Goal: Task Accomplishment & Management: Manage account settings

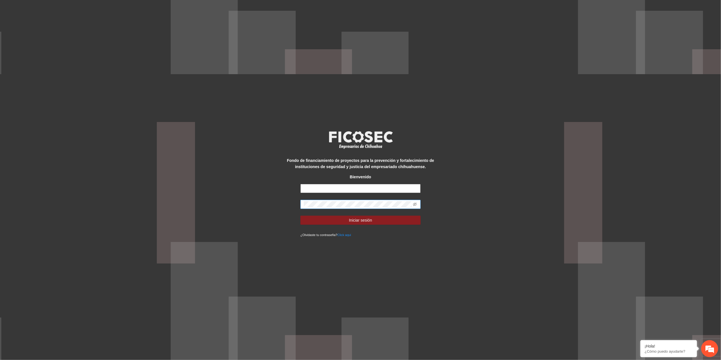
type input "**********"
click at [250, 207] on div "**********" at bounding box center [360, 180] width 721 height 360
click at [311, 223] on button "Iniciar sesión" at bounding box center [361, 220] width 120 height 9
click at [166, 209] on div "**********" at bounding box center [360, 180] width 721 height 360
click at [414, 204] on icon "eye-invisible" at bounding box center [415, 204] width 4 height 4
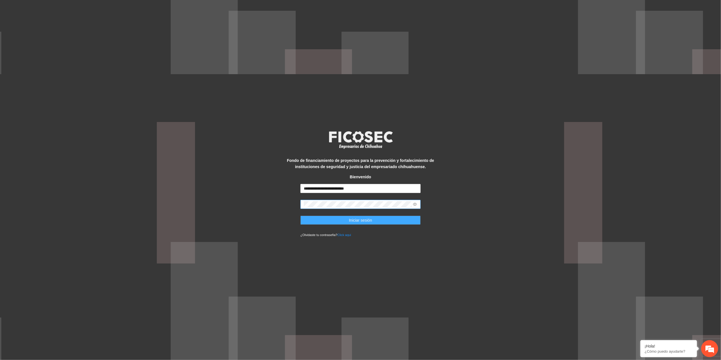
click at [313, 216] on button "Iniciar sesión" at bounding box center [361, 220] width 120 height 9
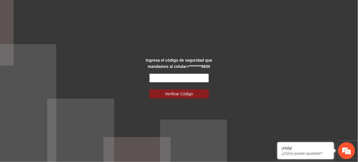
click at [193, 75] on input "text" at bounding box center [179, 78] width 60 height 9
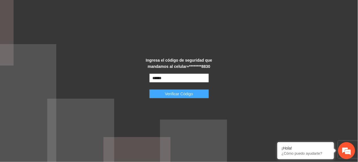
type input "******"
click at [196, 94] on button "Verificar Código" at bounding box center [179, 93] width 60 height 9
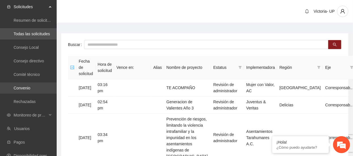
scroll to position [38, 0]
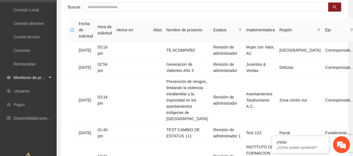
click at [16, 79] on span "Monitoreo de proyectos" at bounding box center [30, 77] width 33 height 11
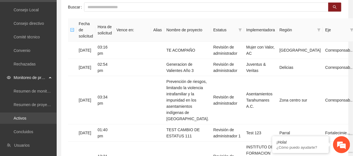
click at [26, 116] on link "Activos" at bounding box center [20, 118] width 13 height 5
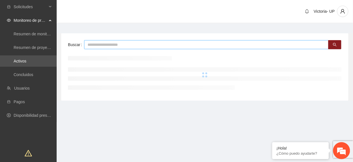
click at [131, 46] on input "text" at bounding box center [206, 44] width 244 height 9
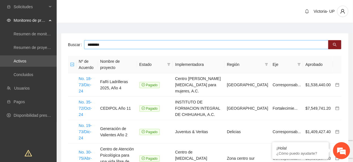
type input "********"
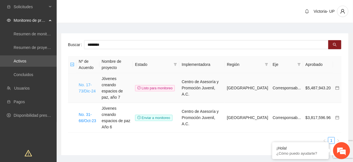
click at [95, 85] on link "No. 17-73/Dic-24" at bounding box center [87, 88] width 17 height 11
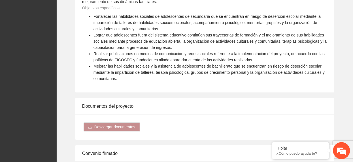
scroll to position [604, 0]
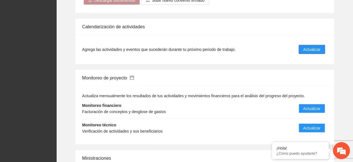
click at [303, 46] on span "Actualizar" at bounding box center [311, 49] width 17 height 6
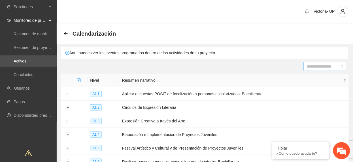
click at [323, 64] on input at bounding box center [322, 66] width 31 height 6
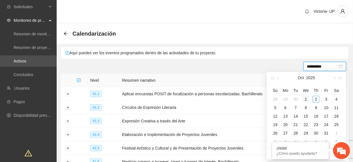
type input "**********"
click at [307, 98] on div "1" at bounding box center [305, 99] width 7 height 7
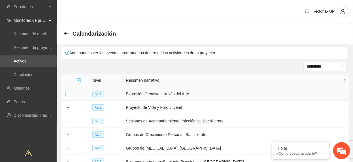
click at [66, 92] on td at bounding box center [68, 94] width 14 height 14
click at [69, 94] on button "Expand row" at bounding box center [67, 94] width 5 height 5
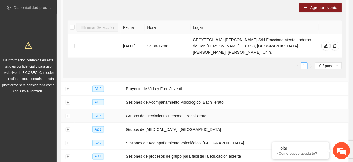
scroll to position [113, 0]
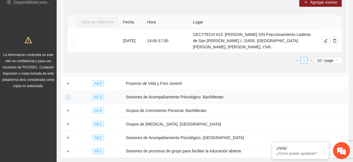
click at [68, 95] on button "Expand row" at bounding box center [67, 97] width 5 height 5
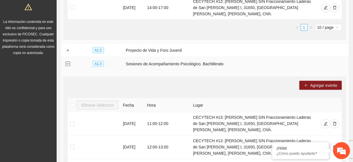
scroll to position [38, 0]
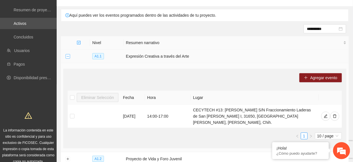
click at [68, 55] on button "Collapse row" at bounding box center [67, 56] width 5 height 5
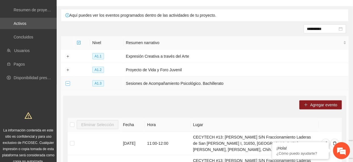
click at [68, 84] on button "Collapse row" at bounding box center [67, 83] width 5 height 5
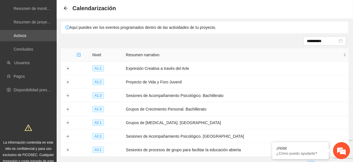
scroll to position [0, 0]
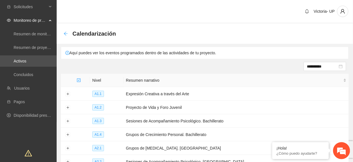
click at [67, 32] on icon "arrow-left" at bounding box center [65, 33] width 5 height 5
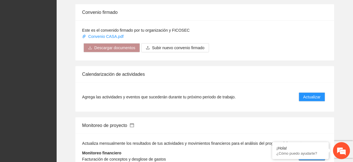
scroll to position [604, 0]
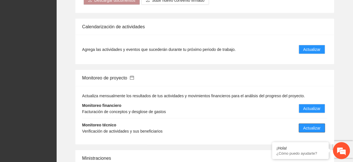
click at [302, 124] on button "Actualizar" at bounding box center [312, 128] width 26 height 9
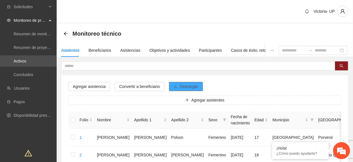
click at [197, 85] on button "Descargar" at bounding box center [186, 86] width 34 height 9
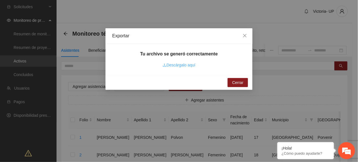
click at [179, 65] on link "Descárgalo aquí" at bounding box center [179, 65] width 33 height 5
click at [247, 42] on span "Close" at bounding box center [244, 35] width 15 height 15
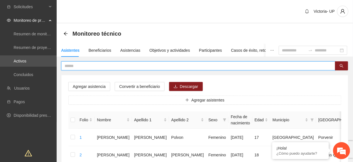
click at [169, 67] on input "text" at bounding box center [196, 66] width 263 height 6
type input "**********"
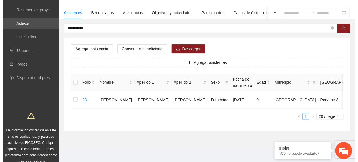
scroll to position [0, 16]
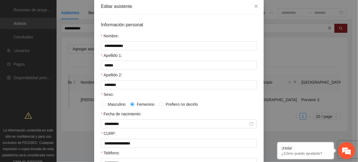
scroll to position [38, 0]
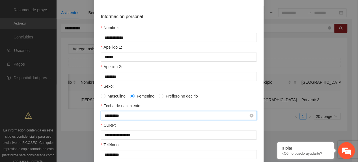
click at [134, 115] on input "**********" at bounding box center [176, 116] width 144 height 6
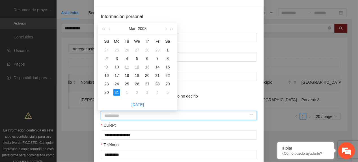
click at [117, 92] on div "31" at bounding box center [116, 92] width 7 height 7
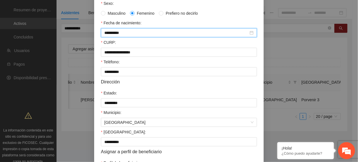
scroll to position [168, 0]
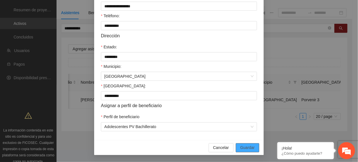
type input "**********"
click at [243, 145] on span "Guardar" at bounding box center [248, 148] width 14 height 6
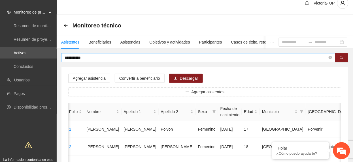
scroll to position [0, 0]
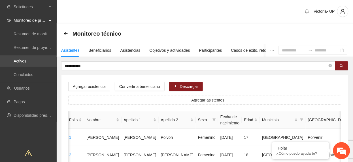
click at [26, 61] on link "Activos" at bounding box center [20, 61] width 13 height 5
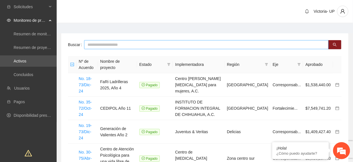
drag, startPoint x: 122, startPoint y: 47, endPoint x: 113, endPoint y: 39, distance: 12.0
click at [122, 48] on input "text" at bounding box center [206, 44] width 244 height 9
type input "*********"
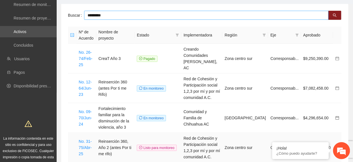
scroll to position [38, 0]
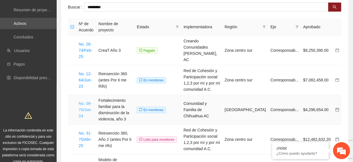
click at [80, 106] on link "No. 09-70/Jun-24" at bounding box center [85, 109] width 13 height 17
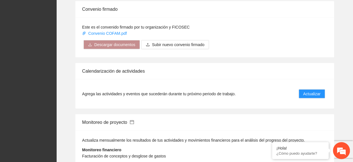
scroll to position [679, 0]
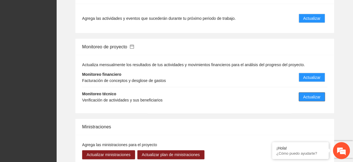
click at [316, 94] on span "Actualizar" at bounding box center [311, 97] width 17 height 6
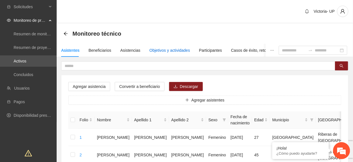
click at [168, 51] on div "Objetivos y actividades" at bounding box center [169, 50] width 40 height 6
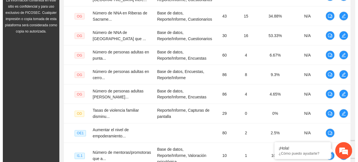
scroll to position [130, 0]
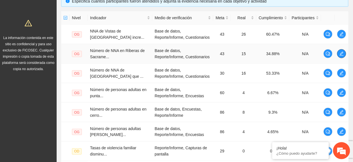
click at [341, 54] on icon "edit" at bounding box center [341, 54] width 5 height 5
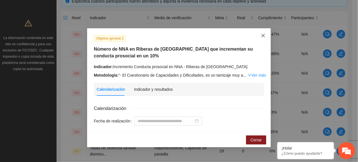
drag, startPoint x: 262, startPoint y: 32, endPoint x: 271, endPoint y: 38, distance: 10.4
click at [263, 33] on span "Close" at bounding box center [263, 35] width 15 height 15
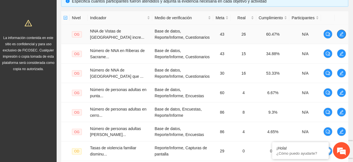
click at [346, 38] on td at bounding box center [341, 35] width 14 height 20
click at [340, 33] on icon "edit" at bounding box center [341, 34] width 5 height 5
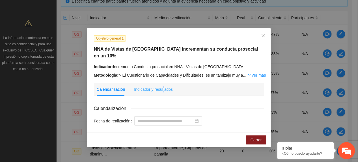
drag, startPoint x: 163, startPoint y: 76, endPoint x: 164, endPoint y: 84, distance: 7.4
click at [163, 83] on div "Indicador y resultados" at bounding box center [153, 89] width 39 height 13
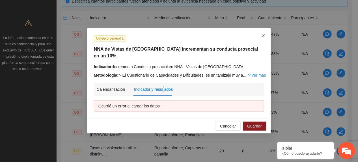
click at [266, 39] on span "Close" at bounding box center [263, 35] width 15 height 15
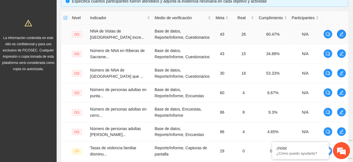
click at [341, 38] on button "button" at bounding box center [341, 34] width 9 height 9
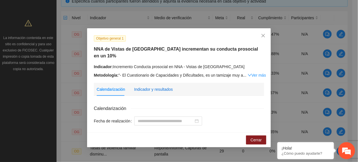
drag, startPoint x: 158, startPoint y: 83, endPoint x: 160, endPoint y: 92, distance: 9.1
click at [160, 88] on div "Indicador y resultados" at bounding box center [153, 89] width 39 height 13
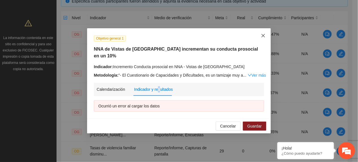
click at [260, 38] on span "Close" at bounding box center [263, 35] width 15 height 15
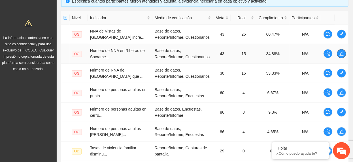
click at [340, 51] on button "button" at bounding box center [341, 53] width 9 height 9
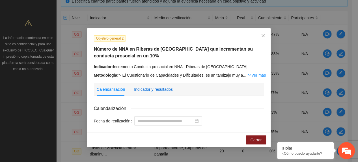
click at [164, 90] on div "Indicador y resultados" at bounding box center [153, 89] width 39 height 6
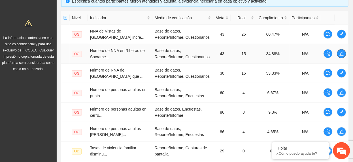
drag, startPoint x: 347, startPoint y: 55, endPoint x: 342, endPoint y: 54, distance: 4.9
click at [345, 55] on td at bounding box center [341, 54] width 14 height 20
click at [340, 54] on icon "edit" at bounding box center [341, 54] width 5 height 5
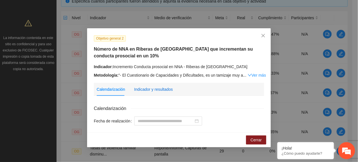
click at [156, 88] on div "Indicador y resultados" at bounding box center [153, 89] width 39 height 6
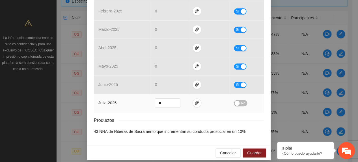
scroll to position [276, 0]
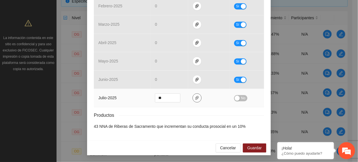
click at [193, 96] on button "button" at bounding box center [197, 97] width 9 height 9
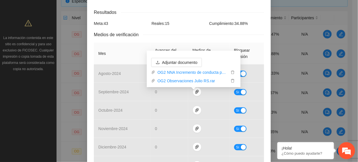
scroll to position [226, 0]
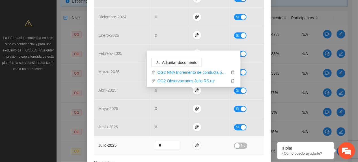
click at [241, 149] on span "No" at bounding box center [243, 146] width 4 height 6
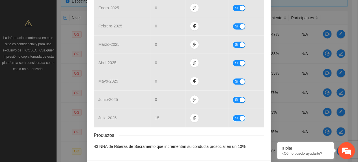
scroll to position [275, 0]
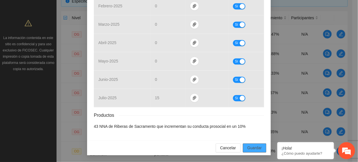
click at [251, 150] on span "Guardar" at bounding box center [255, 148] width 14 height 6
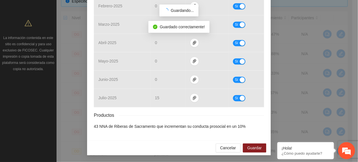
scroll to position [247, 0]
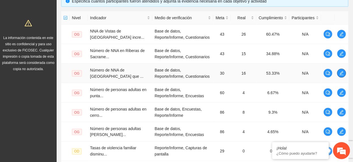
click at [339, 76] on button "button" at bounding box center [341, 73] width 9 height 9
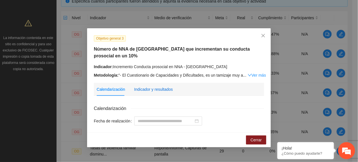
drag, startPoint x: 152, startPoint y: 87, endPoint x: 150, endPoint y: 89, distance: 3.8
click at [152, 88] on div "Indicador y resultados" at bounding box center [153, 89] width 39 height 6
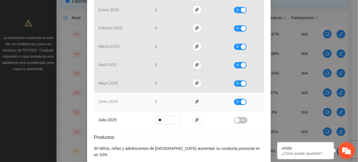
scroll to position [264, 0]
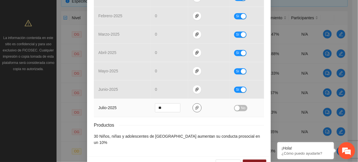
click at [195, 108] on icon "paper-clip" at bounding box center [197, 108] width 5 height 5
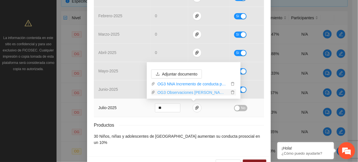
click at [177, 93] on link "OG3 Observaciones Julio PO.rar" at bounding box center [192, 92] width 74 height 6
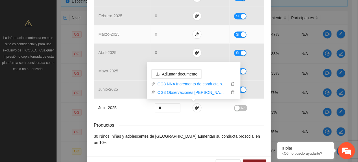
click at [146, 40] on td "marzo - 2025" at bounding box center [122, 34] width 57 height 18
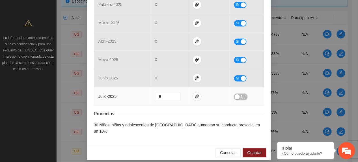
drag, startPoint x: 240, startPoint y: 98, endPoint x: 250, endPoint y: 123, distance: 27.3
click at [241, 100] on span "No" at bounding box center [243, 97] width 4 height 6
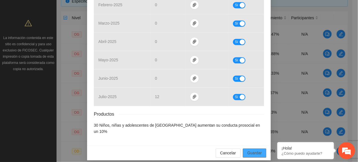
drag, startPoint x: 261, startPoint y: 151, endPoint x: 252, endPoint y: 155, distance: 9.4
click at [260, 151] on button "Guardar" at bounding box center [254, 153] width 23 height 9
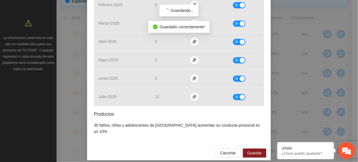
scroll to position [247, 0]
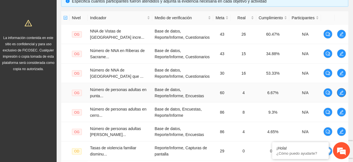
click at [338, 91] on button "button" at bounding box center [341, 92] width 9 height 9
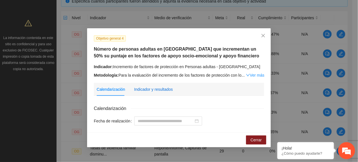
click at [136, 87] on div "Indicador y resultados" at bounding box center [153, 89] width 39 height 6
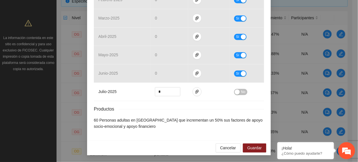
scroll to position [282, 0]
click at [195, 93] on icon "paper-clip" at bounding box center [197, 91] width 5 height 5
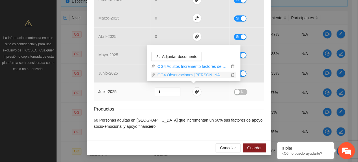
click at [184, 75] on link "OG4 Observaciones Julio PO.rar" at bounding box center [192, 75] width 74 height 6
click at [137, 98] on td "julio - 2025" at bounding box center [122, 92] width 57 height 18
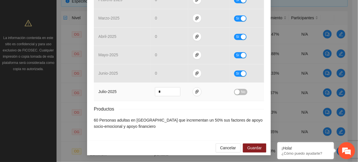
click at [241, 91] on span "No" at bounding box center [243, 92] width 4 height 6
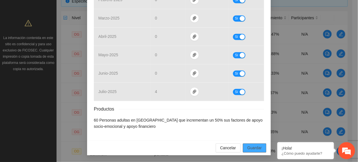
drag, startPoint x: 255, startPoint y: 145, endPoint x: 258, endPoint y: 161, distance: 16.3
click at [256, 150] on span "Guardar" at bounding box center [255, 148] width 14 height 6
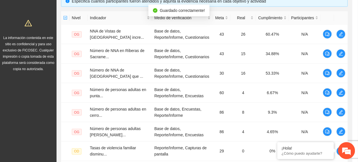
scroll to position [254, 0]
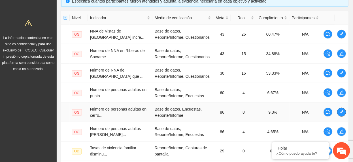
click at [341, 117] on button "button" at bounding box center [341, 112] width 9 height 9
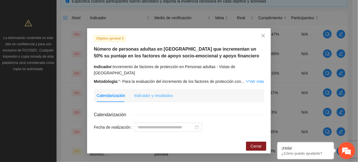
click at [168, 93] on div "Indicador y resultados" at bounding box center [153, 95] width 39 height 13
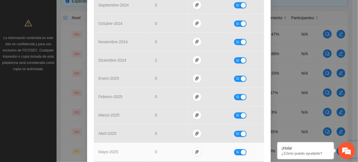
scroll to position [231, 0]
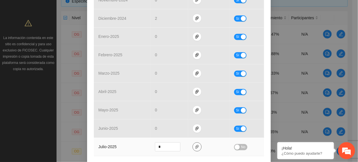
click at [195, 145] on icon "paper-clip" at bounding box center [197, 147] width 5 height 5
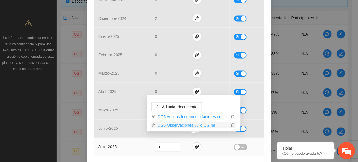
click at [186, 127] on link "OG5 Observaciones Julio CG.rar" at bounding box center [192, 125] width 74 height 6
click at [145, 141] on td "julio - 2025" at bounding box center [122, 147] width 57 height 18
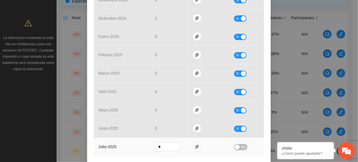
click at [242, 144] on span "No" at bounding box center [243, 147] width 4 height 6
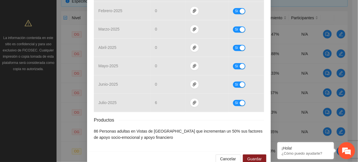
scroll to position [282, 0]
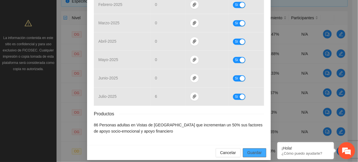
drag, startPoint x: 255, startPoint y: 147, endPoint x: 274, endPoint y: 162, distance: 24.3
click at [258, 151] on span "Guardar" at bounding box center [255, 153] width 14 height 6
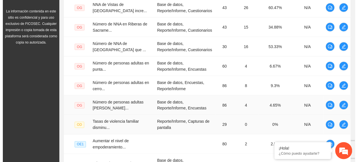
scroll to position [168, 0]
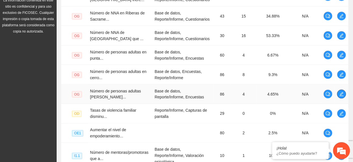
click at [345, 96] on span "edit" at bounding box center [341, 94] width 8 height 5
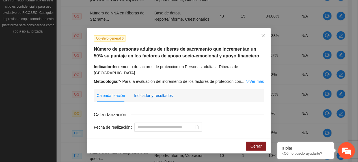
click at [169, 93] on div "Indicador y resultados" at bounding box center [153, 96] width 39 height 6
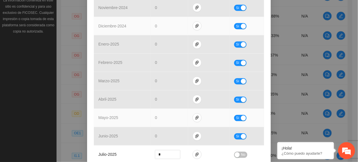
scroll to position [282, 0]
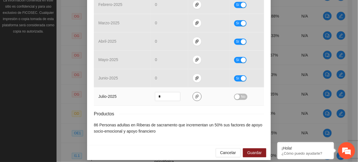
click at [195, 94] on icon "paper-clip" at bounding box center [197, 96] width 5 height 5
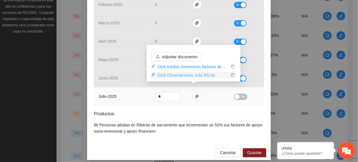
click at [177, 77] on link "OG6 Observaciones Julio RS.rar" at bounding box center [192, 75] width 74 height 6
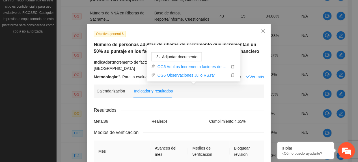
scroll to position [0, 0]
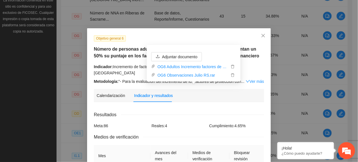
click at [131, 49] on h5 "Número de personas adultas de riberas de sacramento que incrementan un 50% su p…" at bounding box center [179, 53] width 170 height 14
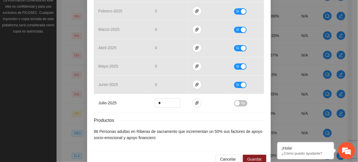
scroll to position [282, 0]
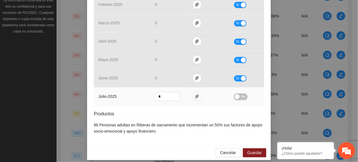
drag, startPoint x: 240, startPoint y: 91, endPoint x: 250, endPoint y: 108, distance: 20.3
click at [241, 94] on span "No" at bounding box center [243, 97] width 4 height 6
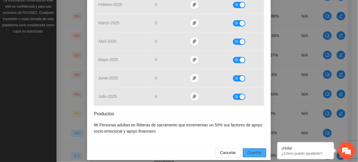
click at [248, 150] on span "Guardar" at bounding box center [255, 153] width 14 height 6
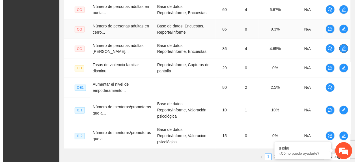
scroll to position [243, 0]
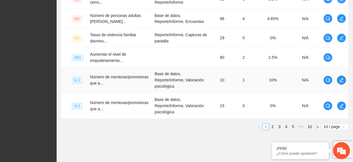
click at [339, 78] on icon "edit" at bounding box center [341, 80] width 5 height 5
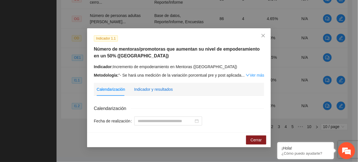
click at [162, 90] on div "Indicador y resultados" at bounding box center [153, 89] width 39 height 6
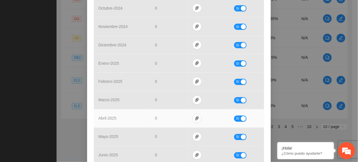
scroll to position [231, 0]
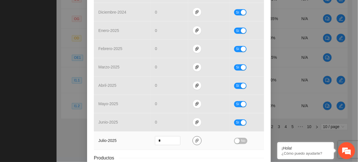
click at [195, 143] on icon "paper-clip" at bounding box center [197, 141] width 5 height 5
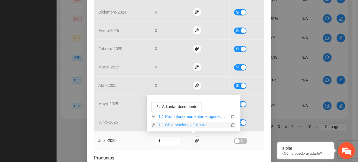
click at [182, 126] on link "I1.1 Observaciones Julio.rar" at bounding box center [192, 125] width 74 height 6
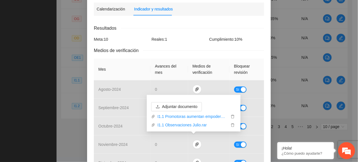
scroll to position [42, 0]
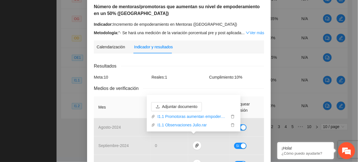
click at [165, 28] on div "Indicador: Incremento de empoderamiento en Mentoras (Punta Oriente) Metodología…" at bounding box center [179, 28] width 170 height 15
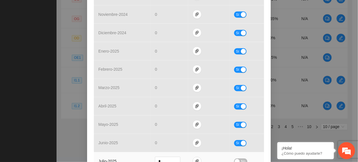
scroll to position [276, 0]
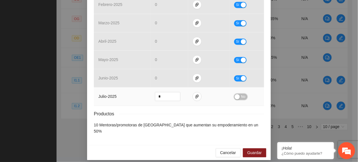
drag, startPoint x: 243, startPoint y: 99, endPoint x: 237, endPoint y: 104, distance: 7.8
click at [239, 103] on td "No" at bounding box center [247, 96] width 35 height 18
click at [241, 97] on span "No" at bounding box center [243, 97] width 4 height 6
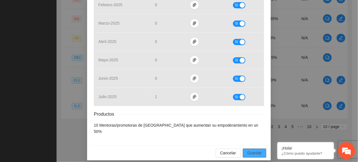
click at [259, 150] on span "Guardar" at bounding box center [255, 153] width 14 height 6
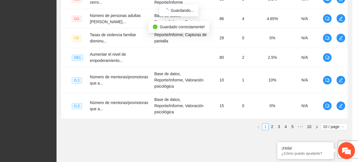
scroll to position [247, 0]
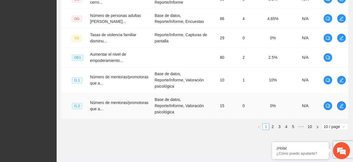
click at [341, 104] on icon "edit" at bounding box center [341, 106] width 5 height 5
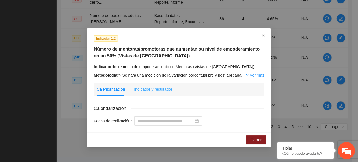
click at [156, 85] on div "Indicador y resultados" at bounding box center [153, 89] width 39 height 13
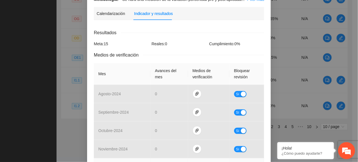
scroll to position [226, 0]
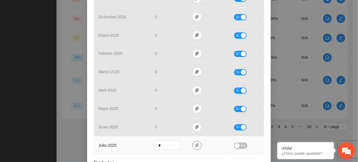
click at [196, 145] on span "paper-clip" at bounding box center [197, 145] width 8 height 5
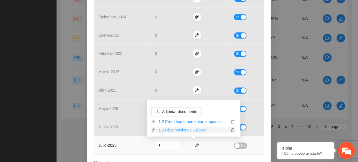
click at [178, 129] on link "I1.2 Observaciones Julio.rar" at bounding box center [192, 130] width 74 height 6
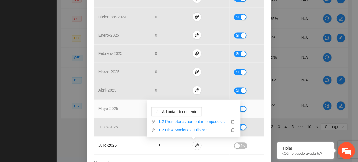
drag, startPoint x: 94, startPoint y: 108, endPoint x: 104, endPoint y: 115, distance: 12.4
click at [102, 113] on td "mayo - 2025" at bounding box center [122, 109] width 57 height 18
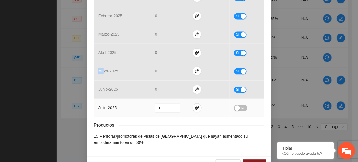
scroll to position [282, 0]
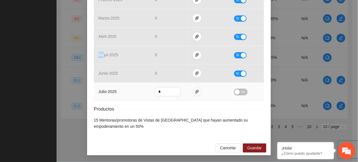
drag, startPoint x: 243, startPoint y: 93, endPoint x: 252, endPoint y: 126, distance: 33.9
click at [243, 94] on div "No" at bounding box center [246, 92] width 25 height 7
click at [238, 89] on button "No" at bounding box center [240, 92] width 13 height 6
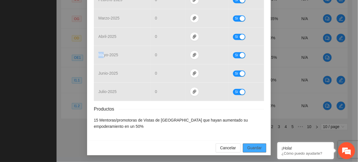
click at [251, 148] on span "Guardar" at bounding box center [255, 148] width 14 height 6
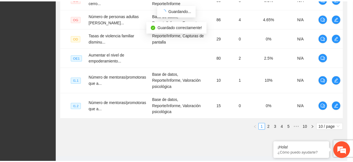
scroll to position [254, 0]
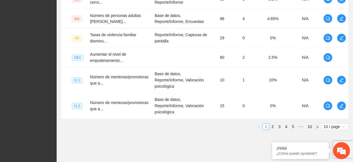
click at [274, 124] on link "2" at bounding box center [272, 127] width 6 height 6
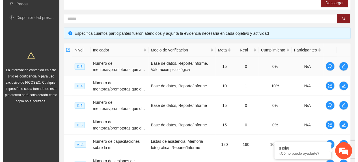
scroll to position [92, 0]
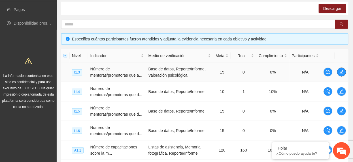
click at [342, 74] on icon "edit" at bounding box center [341, 72] width 5 height 5
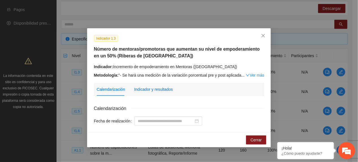
drag, startPoint x: 163, startPoint y: 92, endPoint x: 161, endPoint y: 95, distance: 4.2
click at [164, 93] on div "Indicador y resultados" at bounding box center [153, 89] width 39 height 13
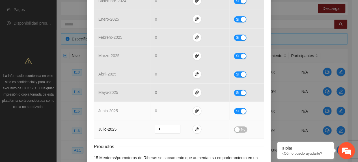
scroll to position [282, 0]
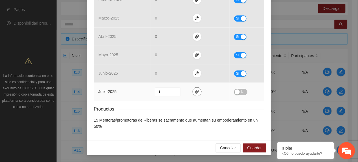
click at [197, 93] on span "paper-clip" at bounding box center [197, 91] width 8 height 5
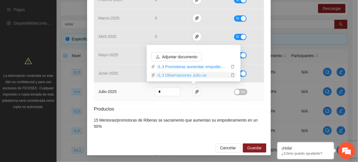
click at [180, 75] on link "I1.3 Observaciones Julio.rar" at bounding box center [192, 75] width 74 height 6
drag, startPoint x: 129, startPoint y: 107, endPoint x: 169, endPoint y: 103, distance: 39.8
click at [131, 107] on div "Productos" at bounding box center [179, 109] width 170 height 7
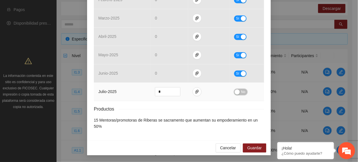
click at [243, 91] on span "No" at bounding box center [243, 92] width 4 height 6
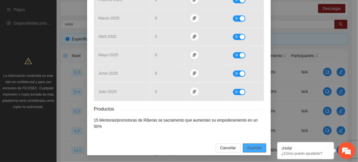
click at [259, 145] on button "Guardar" at bounding box center [254, 147] width 23 height 9
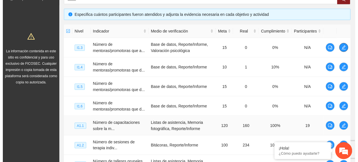
scroll to position [130, 0]
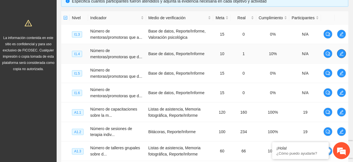
click at [341, 57] on button "button" at bounding box center [341, 53] width 9 height 9
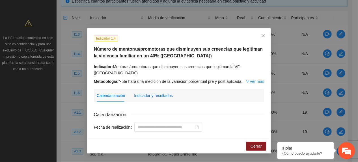
click at [134, 97] on div "Indicador y resultados" at bounding box center [153, 96] width 39 height 6
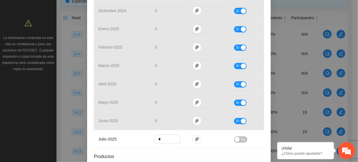
scroll to position [264, 0]
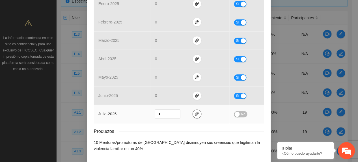
click at [195, 115] on icon "paper-clip" at bounding box center [197, 114] width 5 height 5
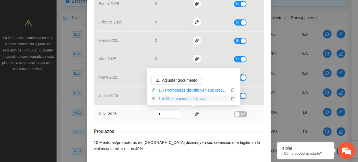
click at [168, 97] on link "I1.4 Observaciones Julio.rar" at bounding box center [192, 99] width 74 height 6
click at [144, 132] on div "Productos" at bounding box center [179, 131] width 170 height 7
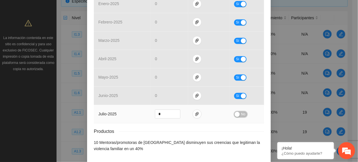
drag, startPoint x: 236, startPoint y: 114, endPoint x: 239, endPoint y: 119, distance: 6.5
click at [236, 114] on div "button" at bounding box center [237, 114] width 5 height 5
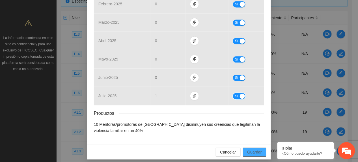
scroll to position [288, 0]
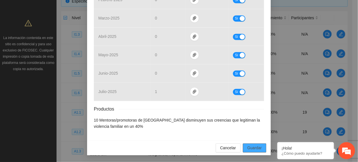
drag, startPoint x: 248, startPoint y: 149, endPoint x: 248, endPoint y: 154, distance: 5.4
click at [249, 150] on span "Guardar" at bounding box center [255, 148] width 14 height 6
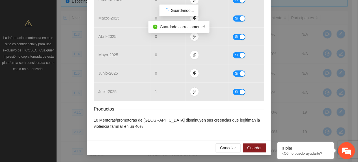
scroll to position [259, 0]
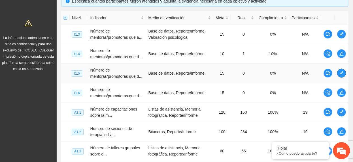
click at [343, 74] on icon "edit" at bounding box center [341, 73] width 5 height 5
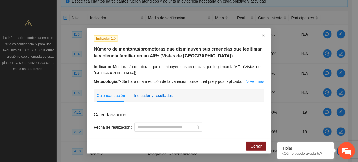
click at [151, 95] on div "Indicador y resultados" at bounding box center [153, 96] width 39 height 6
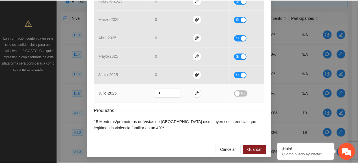
scroll to position [288, 0]
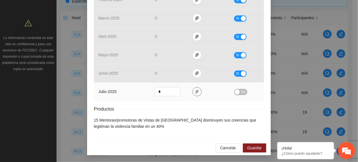
click at [196, 93] on icon "paper-clip" at bounding box center [197, 91] width 5 height 5
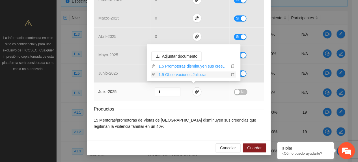
click at [180, 76] on link "I1.5 Observaciones Julio.rar" at bounding box center [192, 75] width 74 height 6
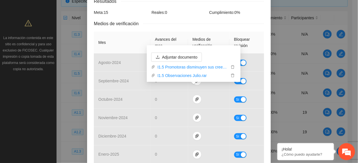
scroll to position [287, 0]
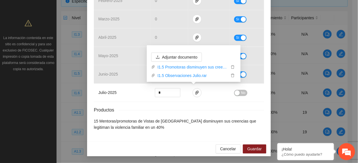
drag, startPoint x: 144, startPoint y: 125, endPoint x: 160, endPoint y: 119, distance: 16.3
click at [143, 125] on li "15 Mentoras/promotoras de Vistas de Cerro Grande disminuyen sus creencias que l…" at bounding box center [179, 124] width 170 height 12
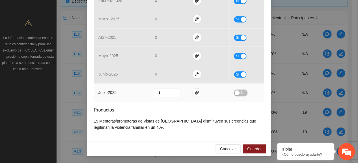
drag, startPoint x: 241, startPoint y: 95, endPoint x: 239, endPoint y: 97, distance: 3.5
click at [240, 96] on td "No" at bounding box center [247, 92] width 35 height 18
drag, startPoint x: 252, startPoint y: 152, endPoint x: 289, endPoint y: 143, distance: 38.1
click at [251, 152] on button "Guardar" at bounding box center [254, 148] width 23 height 9
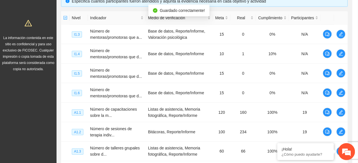
scroll to position [259, 0]
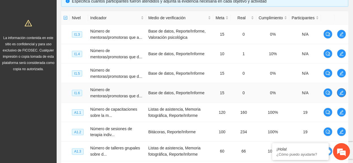
click at [342, 93] on icon "edit" at bounding box center [341, 93] width 5 height 5
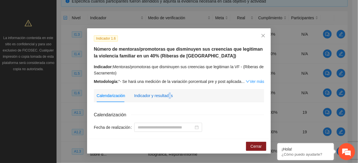
click at [169, 96] on div "Indicador y resultados" at bounding box center [153, 96] width 39 height 6
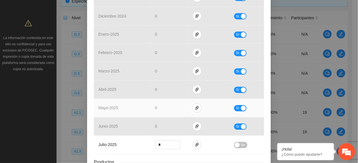
scroll to position [287, 0]
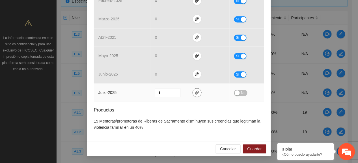
click at [195, 92] on icon "paper-clip" at bounding box center [197, 92] width 5 height 5
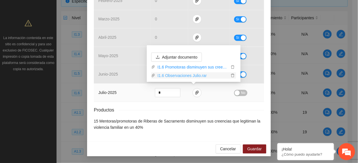
click at [179, 77] on link "I1.6 Observaciones Julio.rar" at bounding box center [192, 75] width 74 height 6
drag, startPoint x: 124, startPoint y: 90, endPoint x: 145, endPoint y: 93, distance: 21.4
click at [125, 91] on td "julio - 2025" at bounding box center [122, 92] width 57 height 18
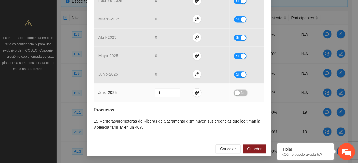
drag, startPoint x: 242, startPoint y: 92, endPoint x: 283, endPoint y: 140, distance: 63.0
click at [243, 92] on span "No" at bounding box center [243, 93] width 4 height 6
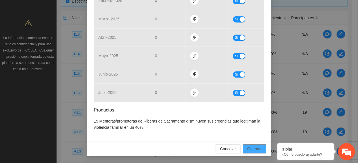
drag, startPoint x: 252, startPoint y: 151, endPoint x: 324, endPoint y: 162, distance: 72.7
click at [253, 152] on span "Guardar" at bounding box center [255, 149] width 14 height 6
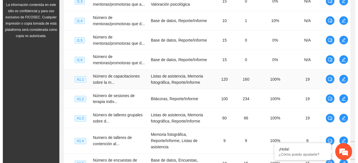
scroll to position [168, 0]
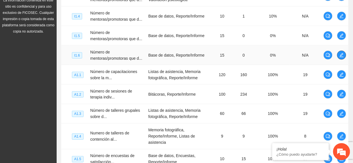
click at [339, 57] on span "edit" at bounding box center [341, 55] width 8 height 5
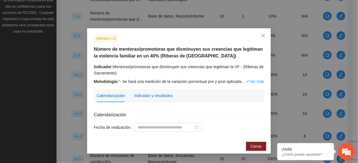
click at [166, 95] on div "Indicador y resultados" at bounding box center [153, 96] width 39 height 6
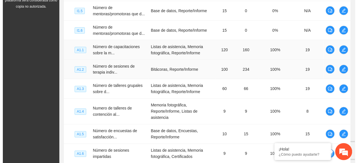
scroll to position [205, 0]
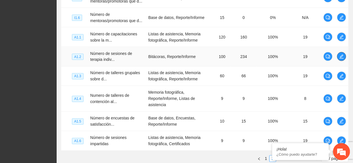
click at [337, 58] on span "edit" at bounding box center [341, 56] width 8 height 5
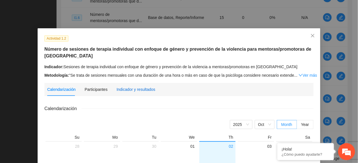
click at [128, 89] on div "Indicador y resultados" at bounding box center [136, 89] width 39 height 6
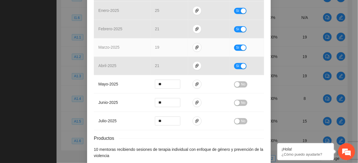
scroll to position [264, 0]
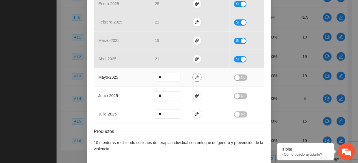
click at [195, 79] on icon "paper-clip" at bounding box center [197, 77] width 5 height 5
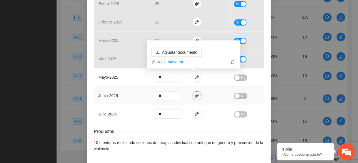
click at [196, 97] on icon "paper-clip" at bounding box center [197, 96] width 3 height 4
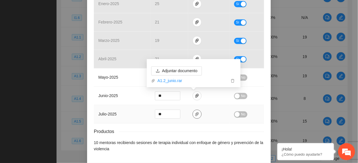
click at [195, 117] on icon "paper-clip" at bounding box center [197, 114] width 5 height 5
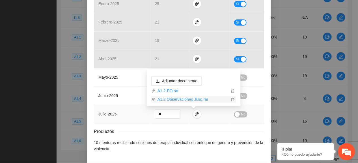
click at [176, 101] on link "A1.2 Observaciones Julio.rar" at bounding box center [192, 99] width 74 height 6
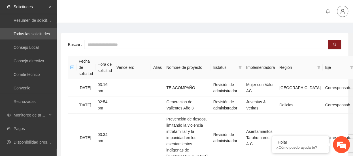
click at [344, 12] on icon "user" at bounding box center [342, 11] width 5 height 5
click at [337, 30] on span "Cerrar sesión" at bounding box center [328, 33] width 36 height 6
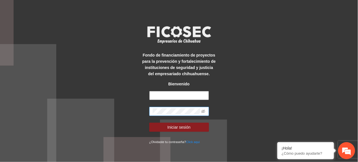
type input "**********"
click at [60, 96] on div "**********" at bounding box center [179, 81] width 358 height 162
click at [204, 112] on icon "eye-invisible" at bounding box center [203, 112] width 4 height 4
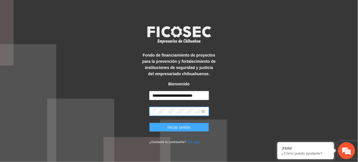
click at [203, 127] on button "Iniciar sesión" at bounding box center [179, 127] width 60 height 9
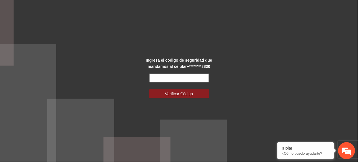
click at [193, 78] on input "text" at bounding box center [179, 78] width 60 height 9
type input "******"
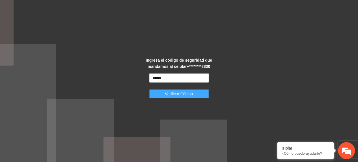
click at [210, 93] on div "Ingresa el código de seguridad que mandamos al celular +********8830 ****** Ver…" at bounding box center [179, 81] width 75 height 48
click at [192, 95] on span "Verificar Código" at bounding box center [179, 94] width 28 height 6
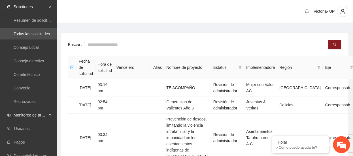
click at [44, 113] on span "Monitoreo de proyectos" at bounding box center [30, 115] width 33 height 11
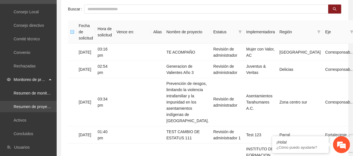
scroll to position [38, 0]
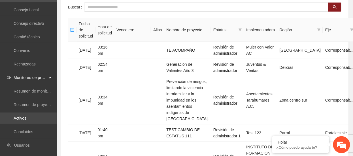
click at [26, 117] on link "Activos" at bounding box center [20, 118] width 13 height 5
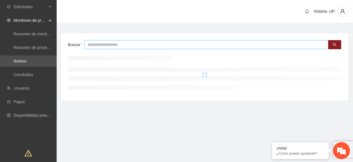
click at [111, 44] on input "text" at bounding box center [206, 44] width 244 height 9
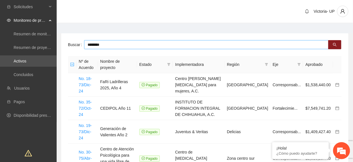
type input "********"
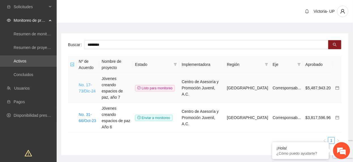
click at [92, 85] on link "No. 17-73/Dic-24" at bounding box center [87, 88] width 17 height 11
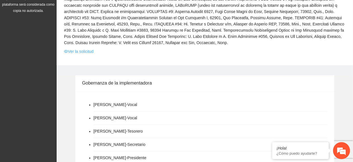
click at [72, 48] on link "Ver la solicitud" at bounding box center [78, 51] width 29 height 6
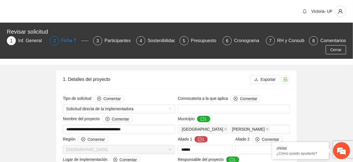
click at [68, 40] on div "Ficha T" at bounding box center [71, 40] width 20 height 9
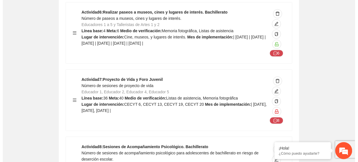
scroll to position [1358, 0]
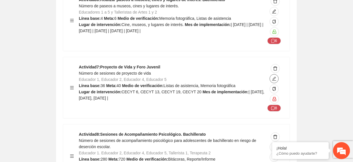
click at [276, 74] on button "button" at bounding box center [273, 78] width 9 height 9
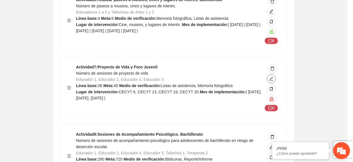
type textarea "**********"
type input "**********"
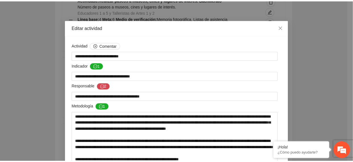
scroll to position [0, 0]
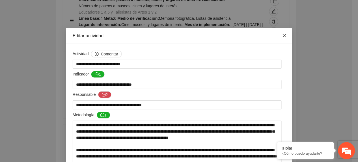
click at [282, 38] on icon "close" at bounding box center [284, 35] width 5 height 5
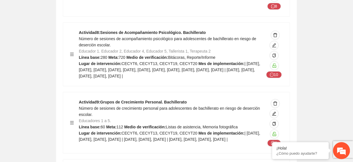
scroll to position [1471, 0]
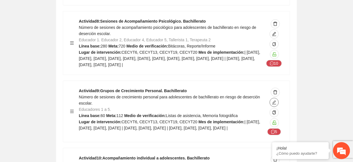
click at [276, 100] on icon "edit" at bounding box center [274, 102] width 4 height 4
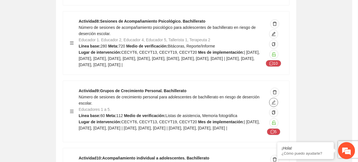
type textarea "**********"
type input "**********"
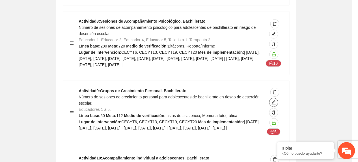
type input "**********"
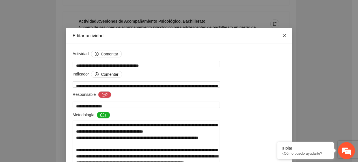
drag, startPoint x: 285, startPoint y: 35, endPoint x: 286, endPoint y: 38, distance: 3.3
click at [284, 35] on span "Close" at bounding box center [284, 35] width 15 height 15
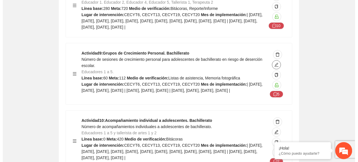
scroll to position [1547, 0]
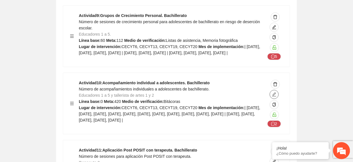
click at [275, 92] on icon "edit" at bounding box center [274, 94] width 5 height 5
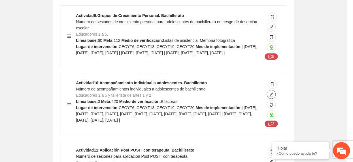
type textarea "**********"
type input "**********"
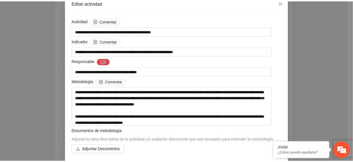
scroll to position [0, 0]
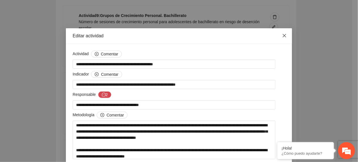
click at [280, 41] on span "Close" at bounding box center [284, 35] width 15 height 15
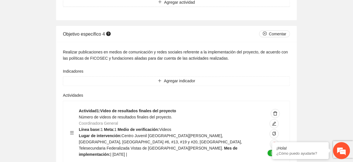
scroll to position [3924, 0]
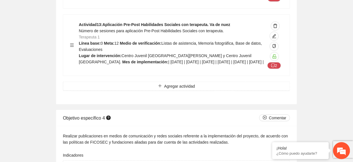
scroll to position [3735, 0]
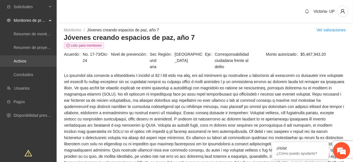
click at [26, 60] on link "Activos" at bounding box center [20, 61] width 13 height 5
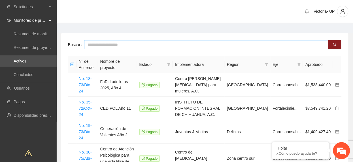
click at [138, 45] on input "text" at bounding box center [206, 44] width 244 height 9
type input "*********"
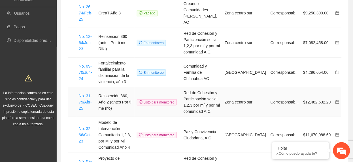
scroll to position [75, 0]
click at [89, 66] on link "No. 09-70/Jun-24" at bounding box center [85, 72] width 13 height 17
